Goal: Check status: Check status

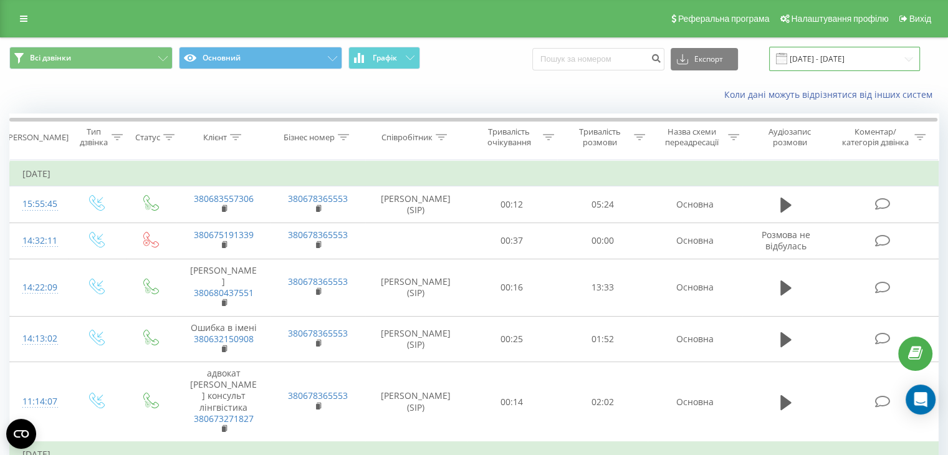
click at [846, 60] on input "[DATE] - [DATE]" at bounding box center [844, 59] width 151 height 24
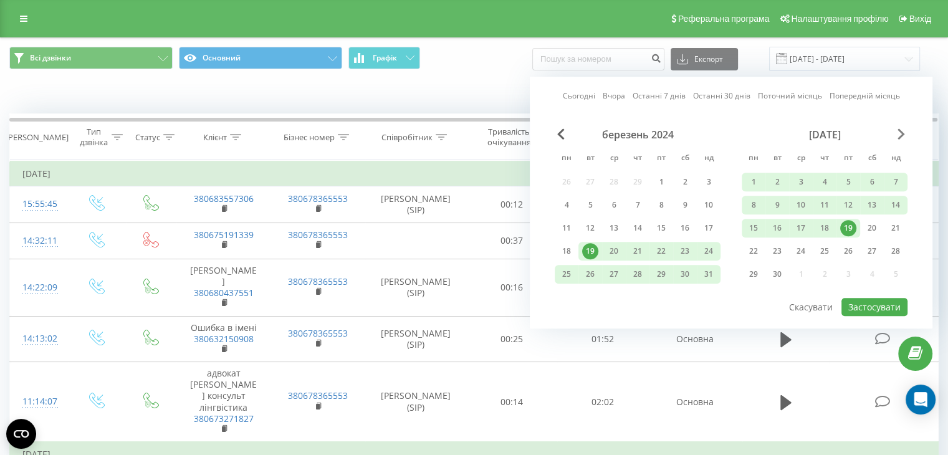
click at [901, 131] on span "Next Month" at bounding box center [900, 133] width 7 height 11
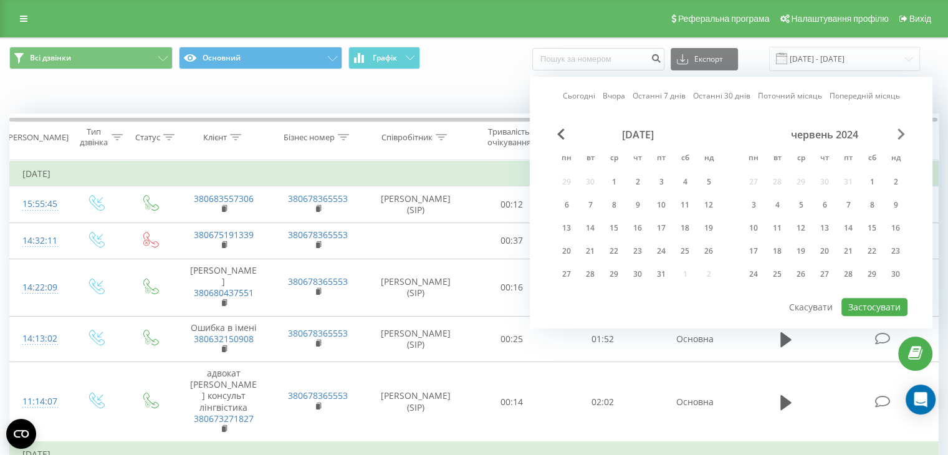
click at [901, 131] on span "Next Month" at bounding box center [900, 133] width 7 height 11
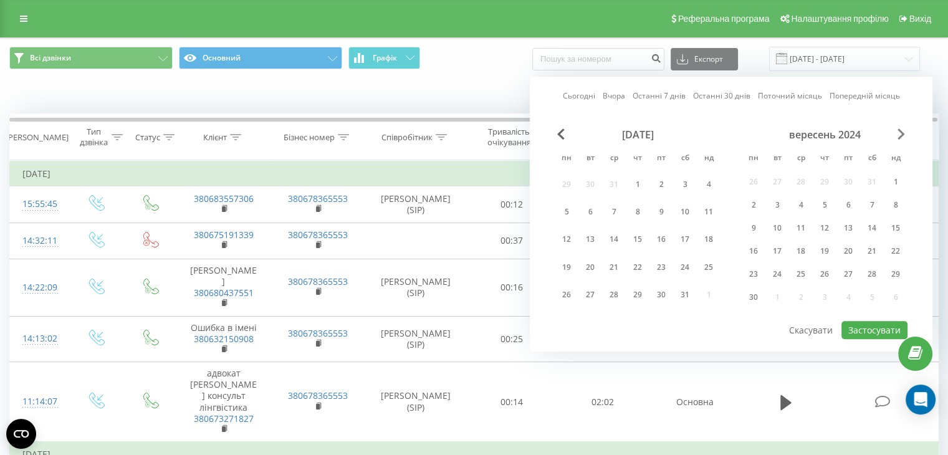
click at [901, 131] on span "Next Month" at bounding box center [900, 133] width 7 height 11
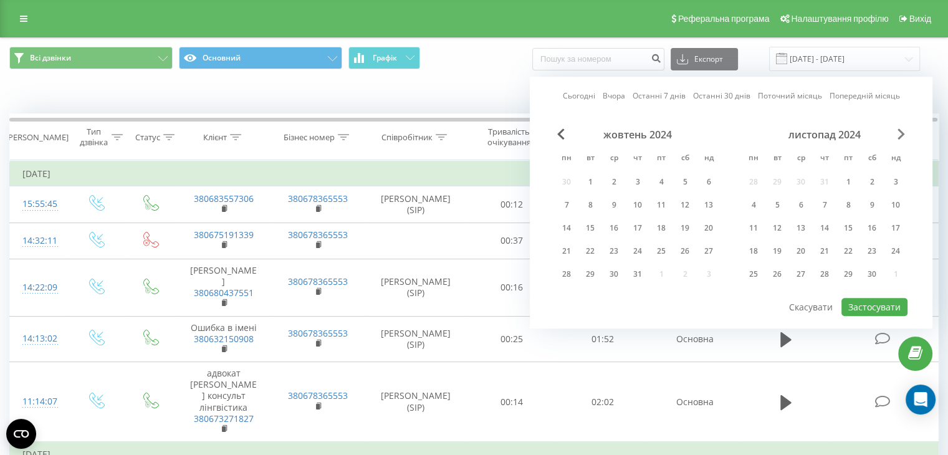
click at [901, 131] on span "Next Month" at bounding box center [900, 133] width 7 height 11
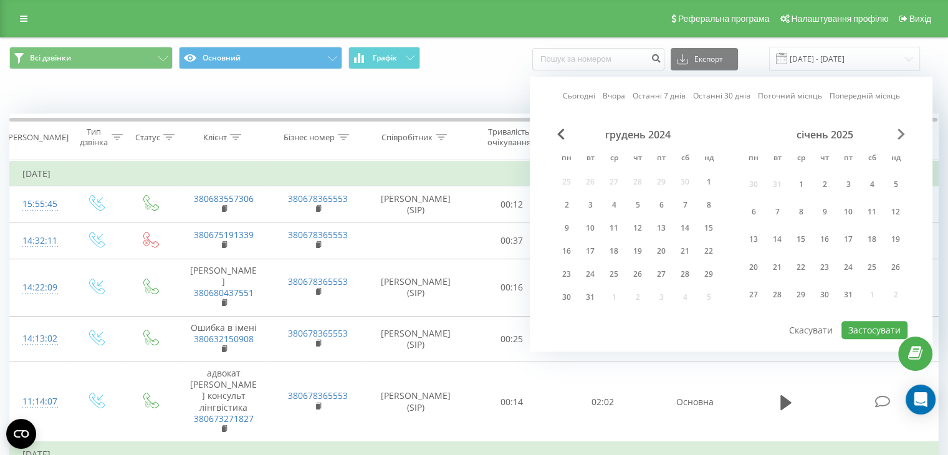
click at [901, 131] on span "Next Month" at bounding box center [900, 133] width 7 height 11
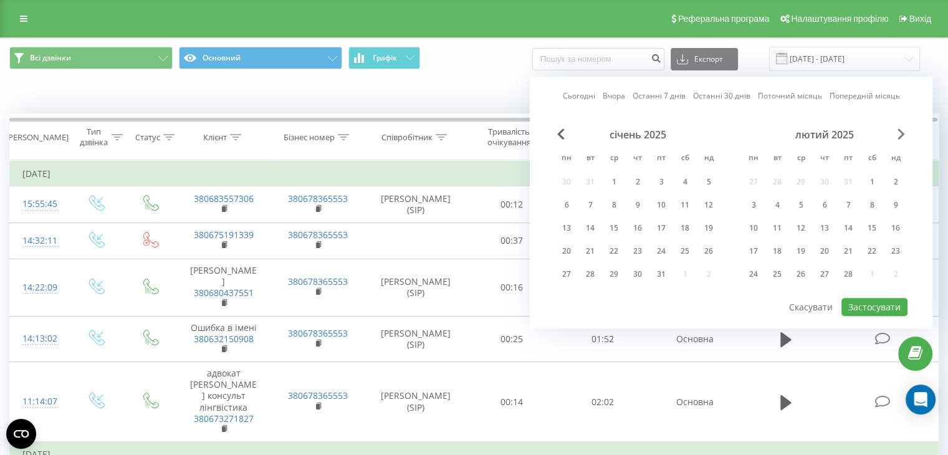
click at [901, 131] on span "Next Month" at bounding box center [900, 133] width 7 height 11
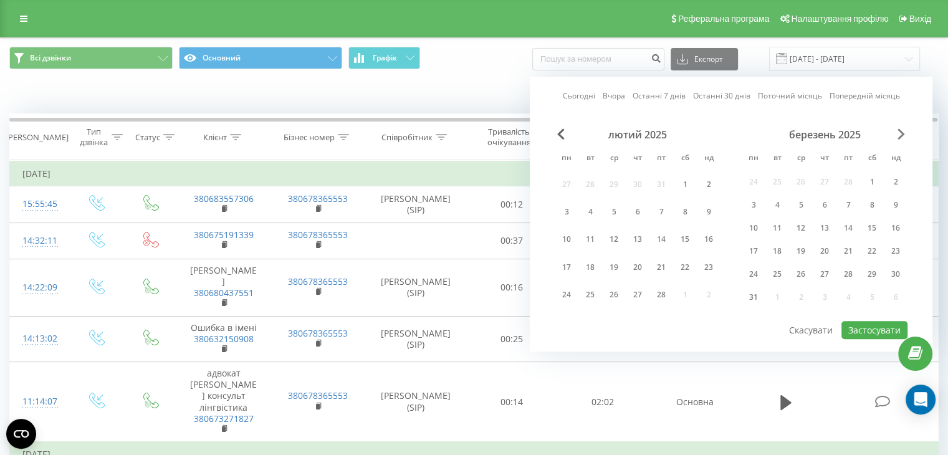
click at [901, 131] on span "Next Month" at bounding box center [900, 133] width 7 height 11
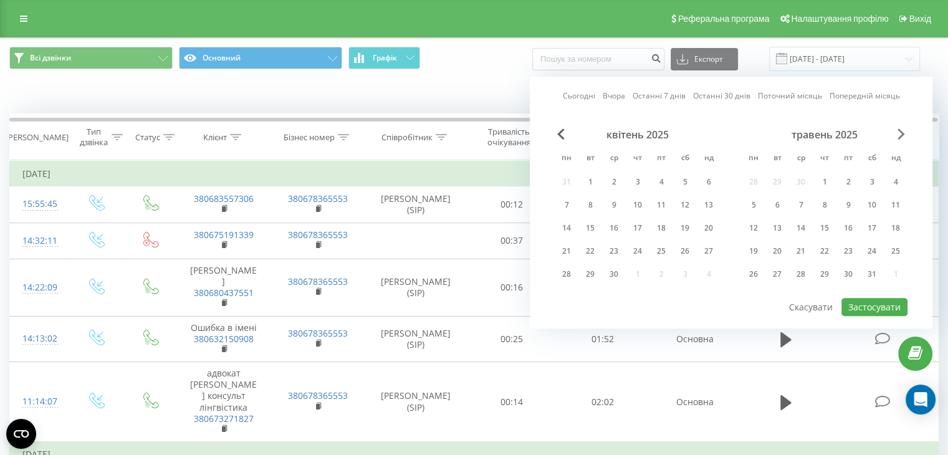
click at [901, 131] on span "Next Month" at bounding box center [900, 133] width 7 height 11
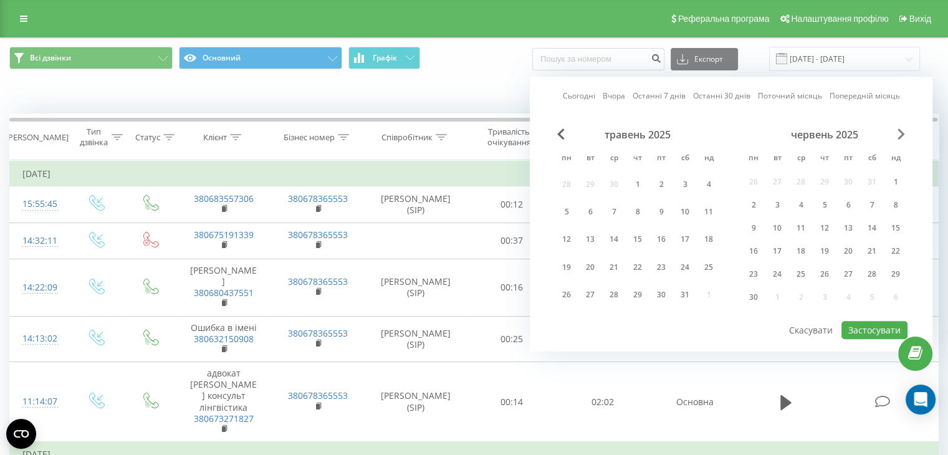
click at [901, 131] on span "Next Month" at bounding box center [900, 133] width 7 height 11
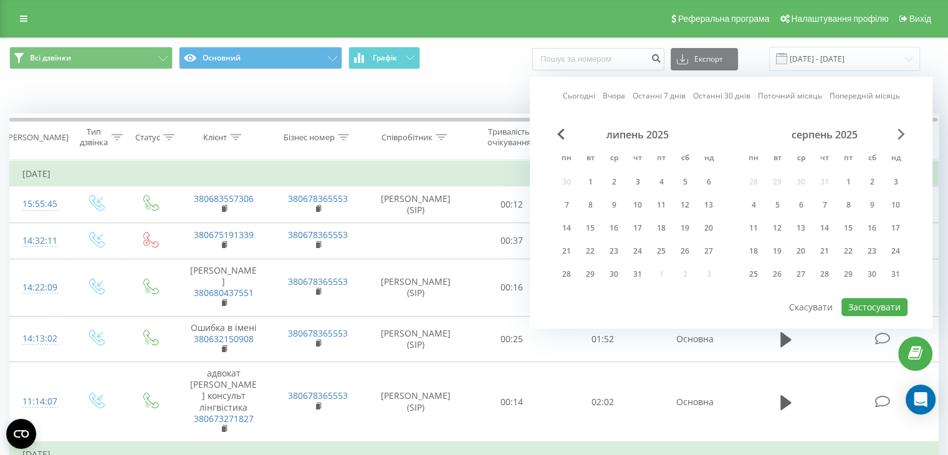
click at [901, 131] on span "Next Month" at bounding box center [900, 133] width 7 height 11
click at [557, 133] on span "Previous Month" at bounding box center [560, 133] width 7 height 11
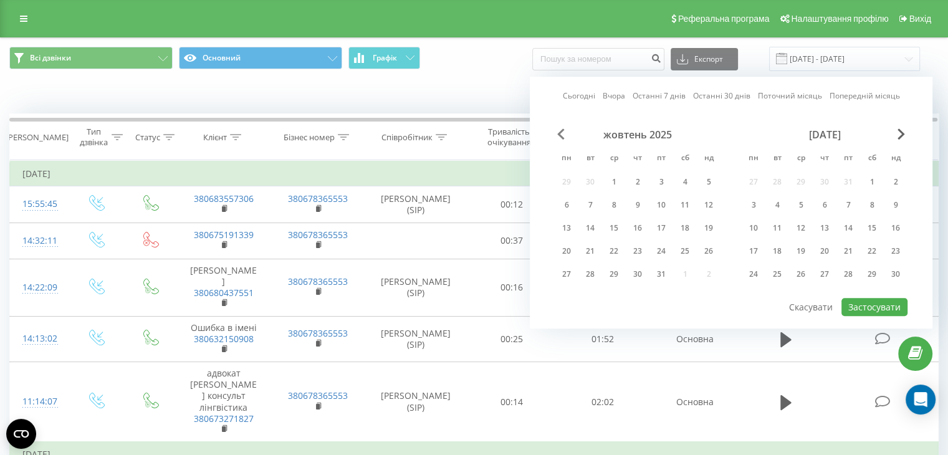
click at [557, 133] on span "Previous Month" at bounding box center [560, 133] width 7 height 11
click at [753, 248] on div "22" at bounding box center [753, 251] width 16 height 16
click at [870, 298] on button "Застосувати" at bounding box center [874, 307] width 66 height 18
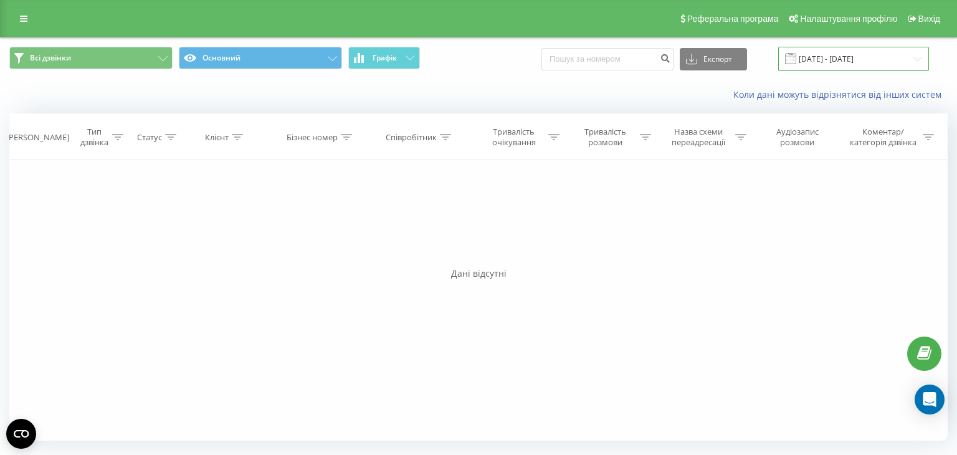
click at [851, 62] on input "[DATE] - [DATE]" at bounding box center [853, 59] width 151 height 24
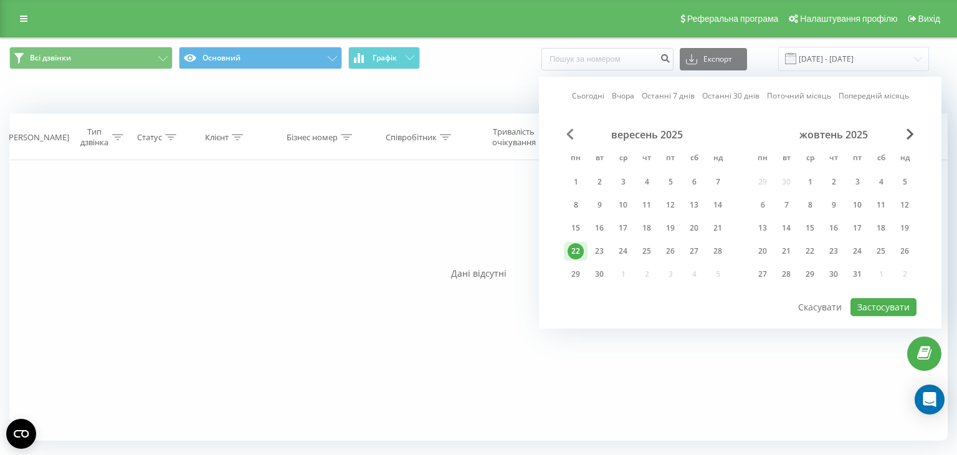
click at [571, 133] on span "Previous Month" at bounding box center [569, 133] width 7 height 11
click at [671, 250] on div "22" at bounding box center [670, 251] width 16 height 16
click at [881, 300] on button "Застосувати" at bounding box center [884, 307] width 66 height 18
type input "[DATE] - [DATE]"
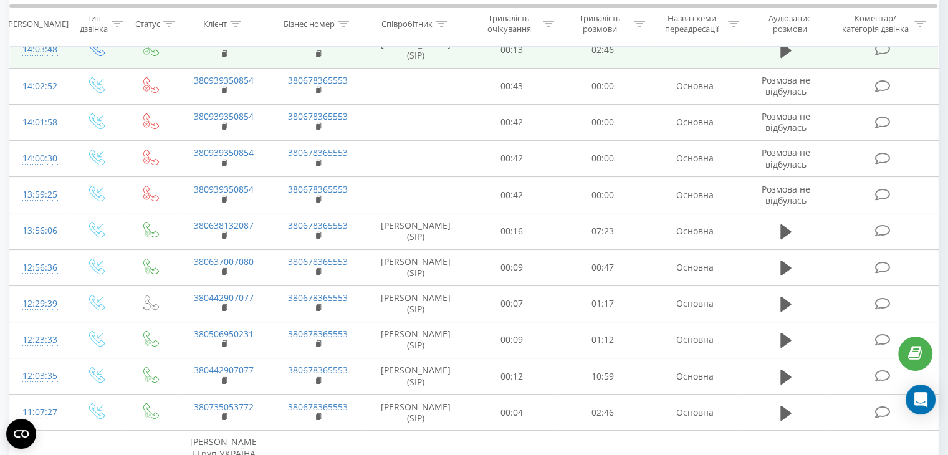
scroll to position [312, 0]
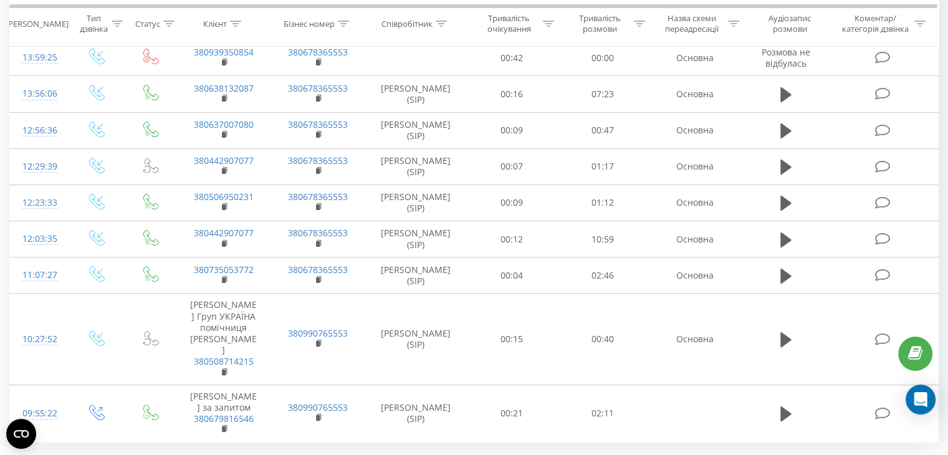
scroll to position [312, 0]
